Goal: Find specific page/section: Find specific page/section

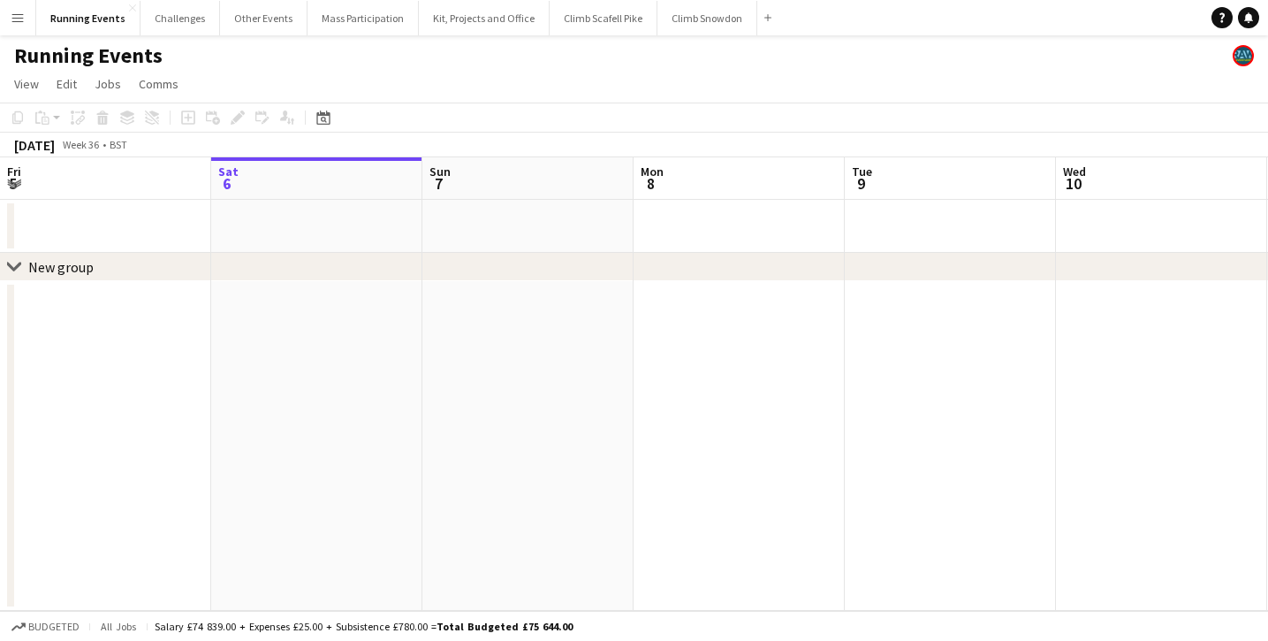
click at [149, 36] on div "Running Events" at bounding box center [634, 52] width 1268 height 34
click at [187, 35] on div "Running Events" at bounding box center [634, 52] width 1268 height 34
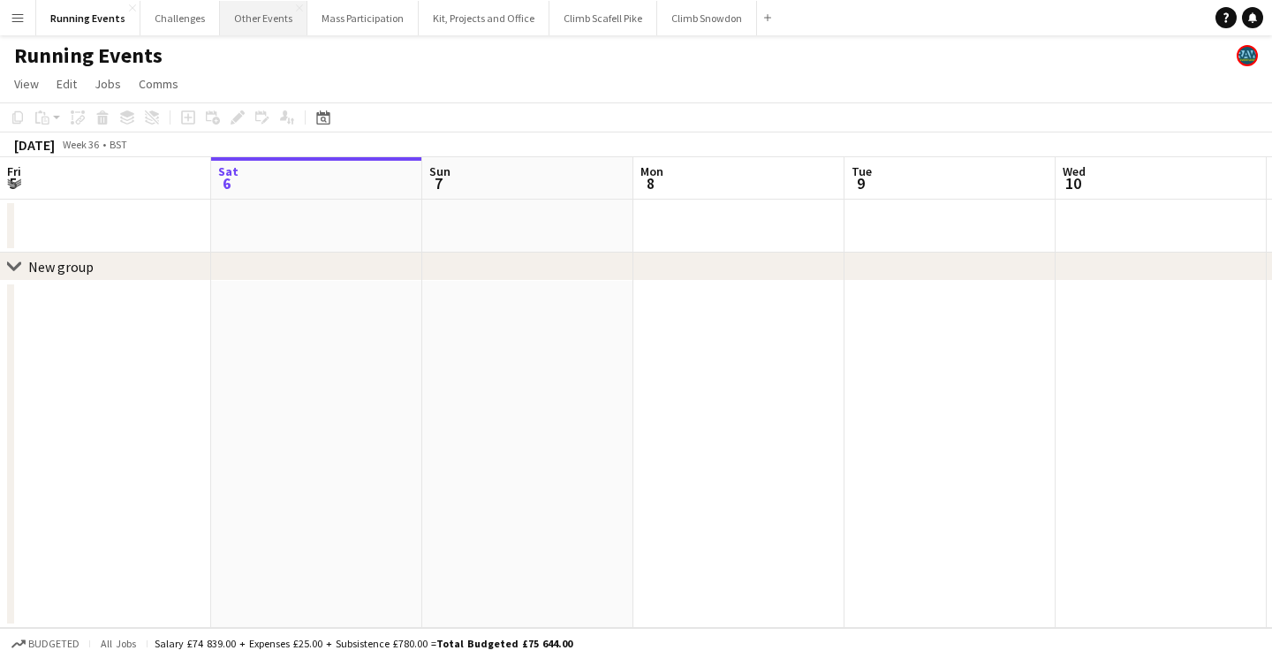
click at [254, 30] on button "Other Events Close" at bounding box center [263, 18] width 87 height 34
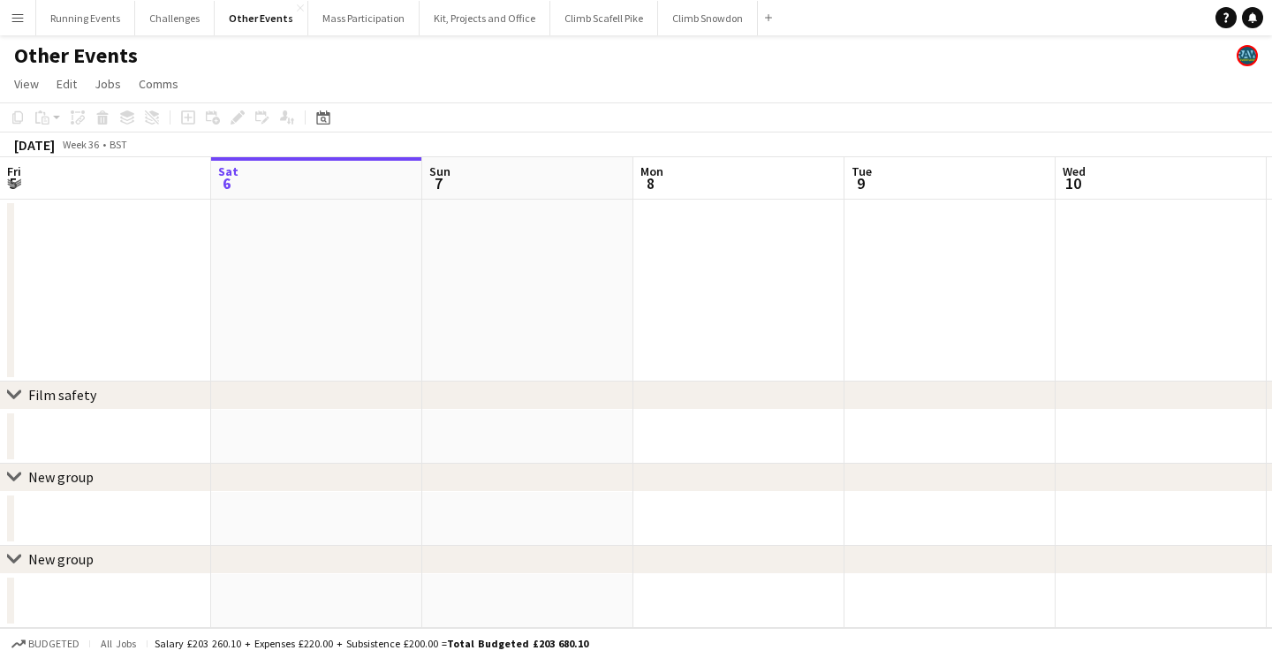
click at [177, 38] on div "Other Events" at bounding box center [636, 52] width 1272 height 34
click at [171, 32] on button "Challenges Close" at bounding box center [175, 18] width 80 height 34
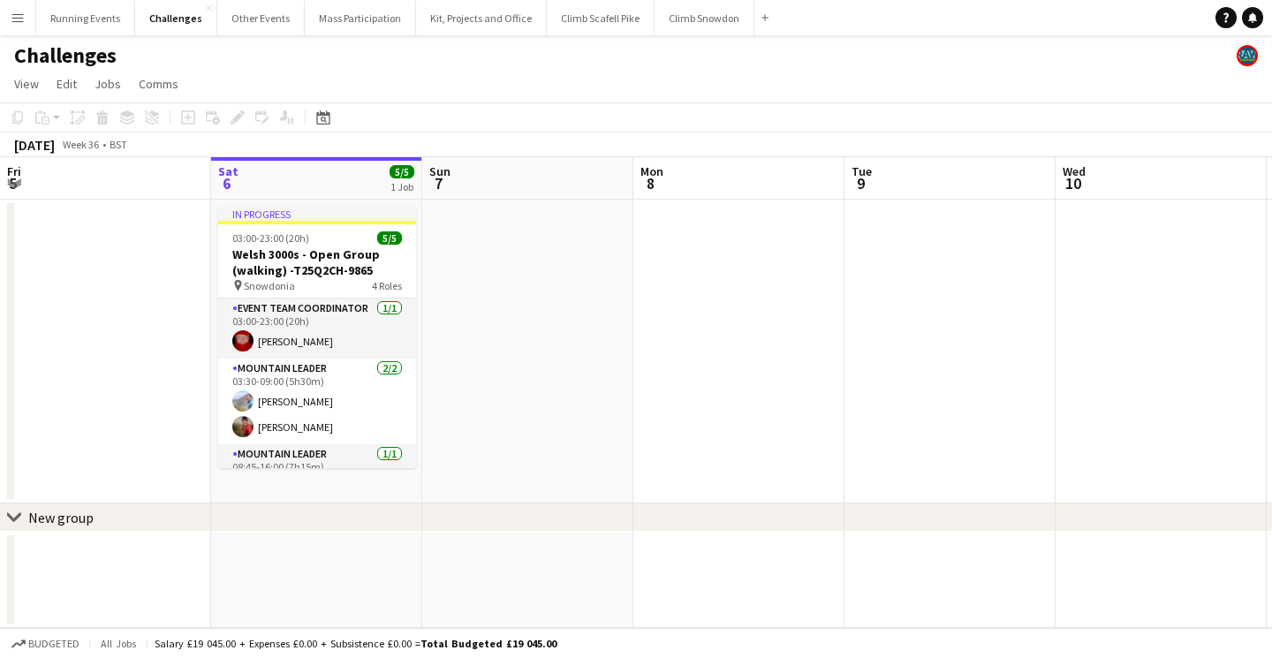
click at [881, 113] on app-board "Challenges View Day view expanded Day view collapsed Month view Date picker Jum…" at bounding box center [636, 346] width 1272 height 623
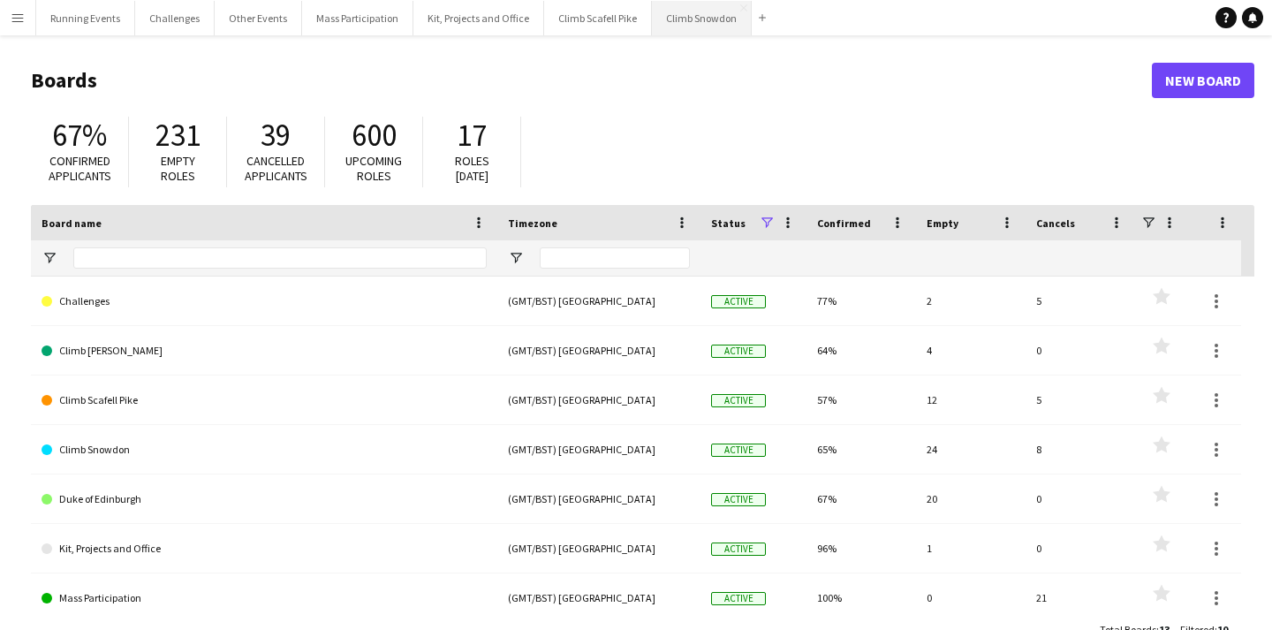
click at [666, 18] on button "Climb Snowdon Close" at bounding box center [702, 18] width 100 height 34
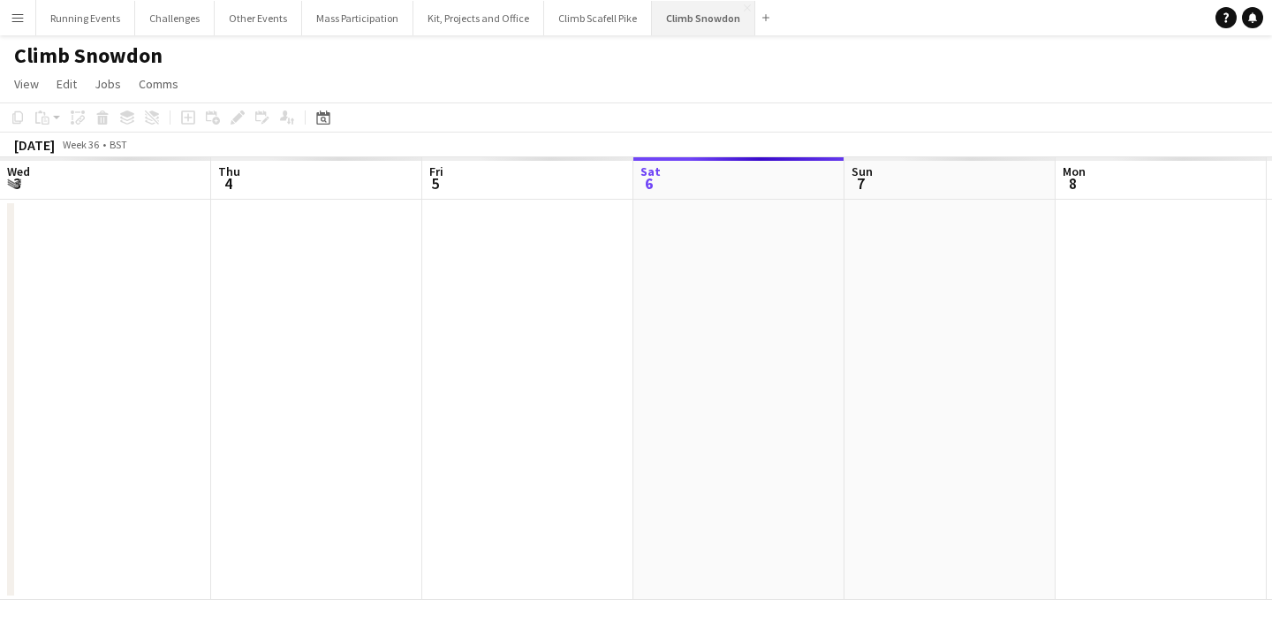
scroll to position [0, 422]
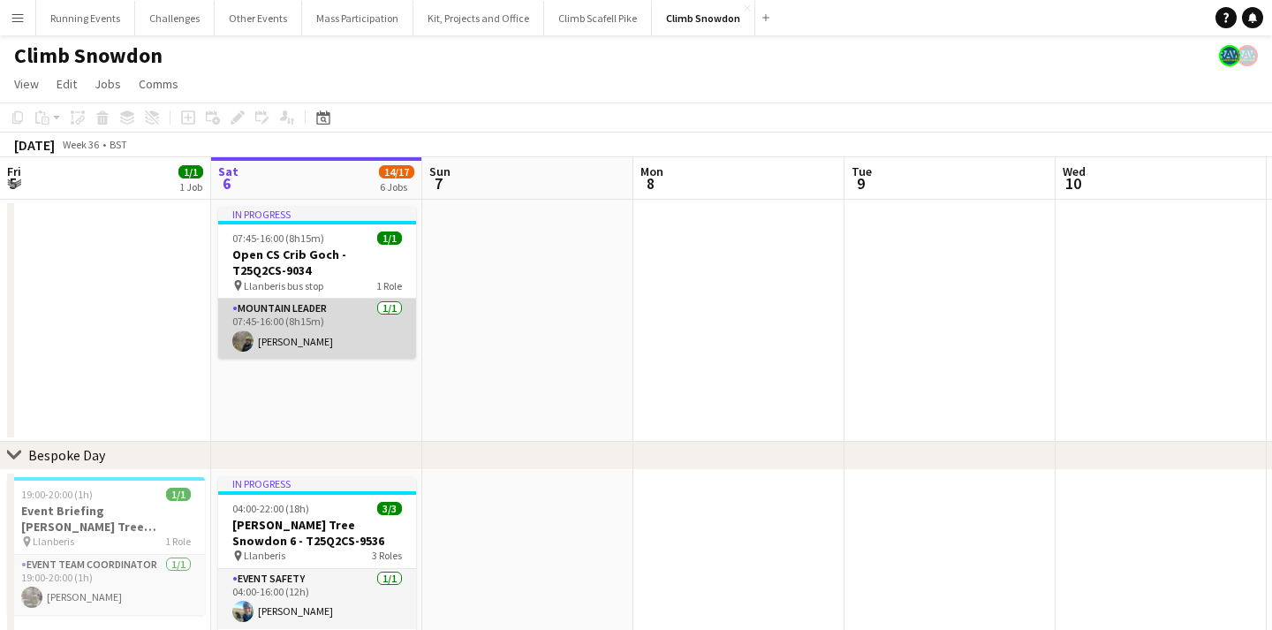
click at [323, 344] on app-card-role "Mountain Leader 1/1 07:45-16:00 (8h15m) Jen Thomas" at bounding box center [317, 329] width 198 height 60
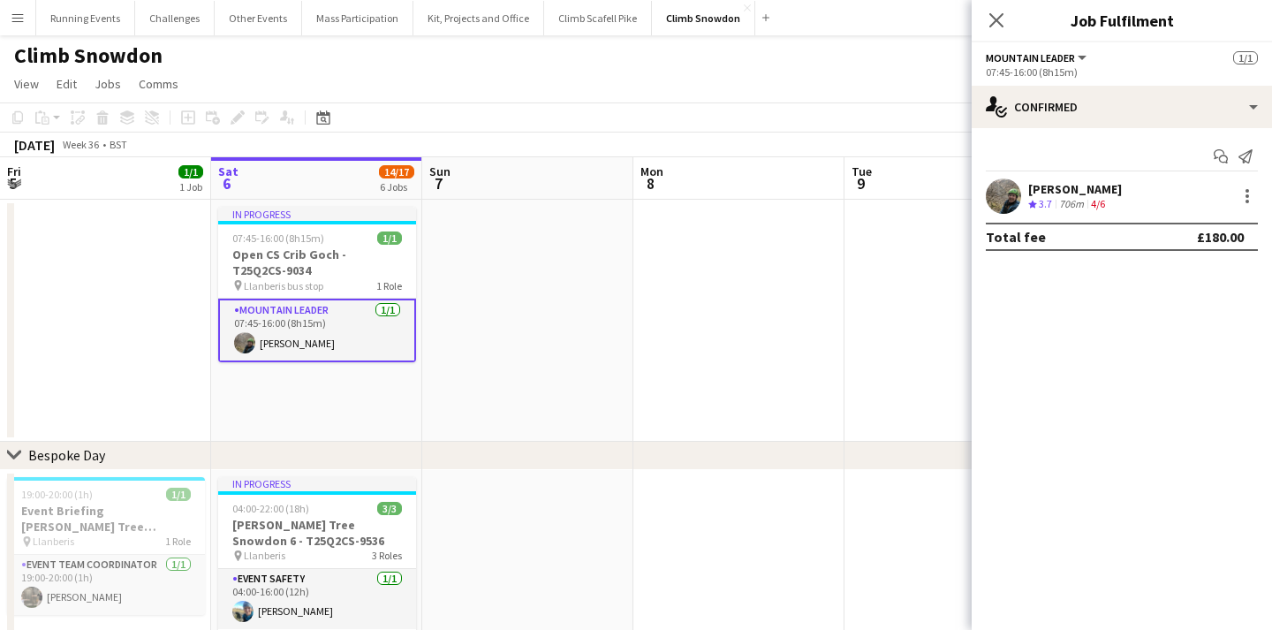
click at [1054, 189] on div "Jen Thomas" at bounding box center [1075, 189] width 94 height 16
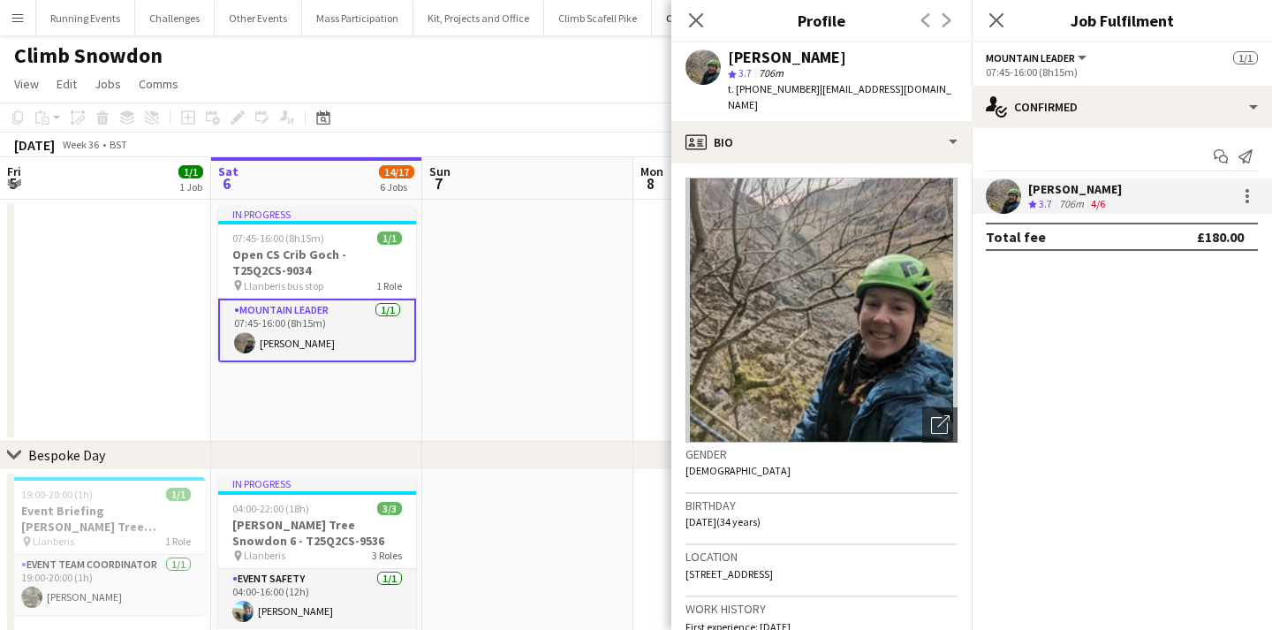
scroll to position [0, 0]
